Goal: Information Seeking & Learning: Learn about a topic

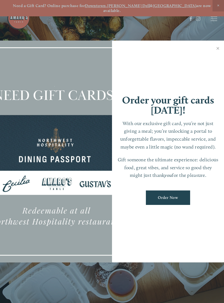
click at [218, 46] on link "Close" at bounding box center [217, 48] width 11 height 15
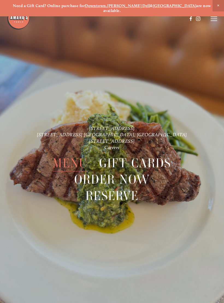
click at [76, 159] on span "Menu" at bounding box center [70, 163] width 35 height 16
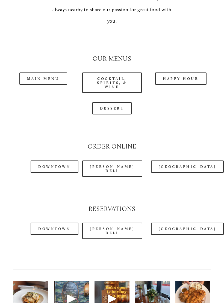
scroll to position [479, 0]
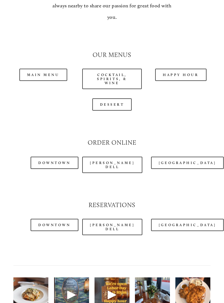
click at [37, 69] on link "Main Menu" at bounding box center [43, 75] width 48 height 12
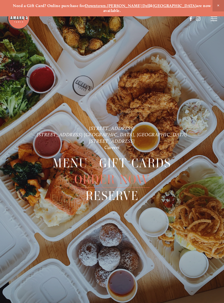
click at [216, 18] on icon at bounding box center [213, 18] width 7 height 5
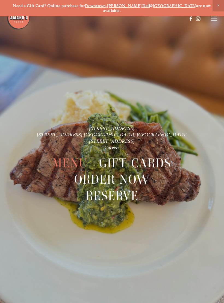
click at [214, 19] on line at bounding box center [213, 19] width 7 height 0
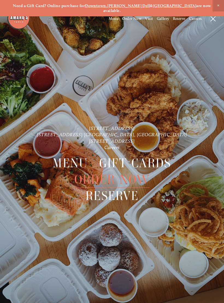
click at [213, 20] on icon at bounding box center [212, 18] width 5 height 5
click at [215, 20] on icon at bounding box center [213, 18] width 7 height 5
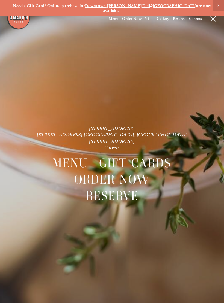
click at [111, 19] on span "Menu" at bounding box center [114, 18] width 10 height 5
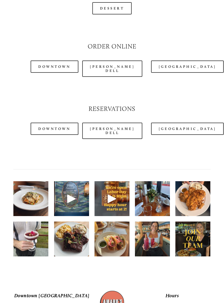
scroll to position [576, 0]
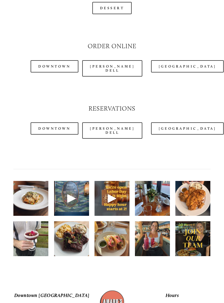
click at [157, 231] on img at bounding box center [152, 239] width 35 height 44
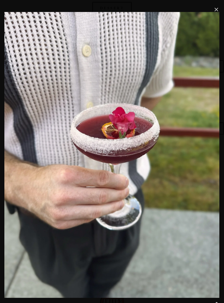
click at [215, 7] on link "Close" at bounding box center [216, 9] width 7 height 7
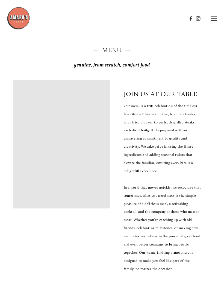
scroll to position [0, 0]
